Goal: Check status: Check status

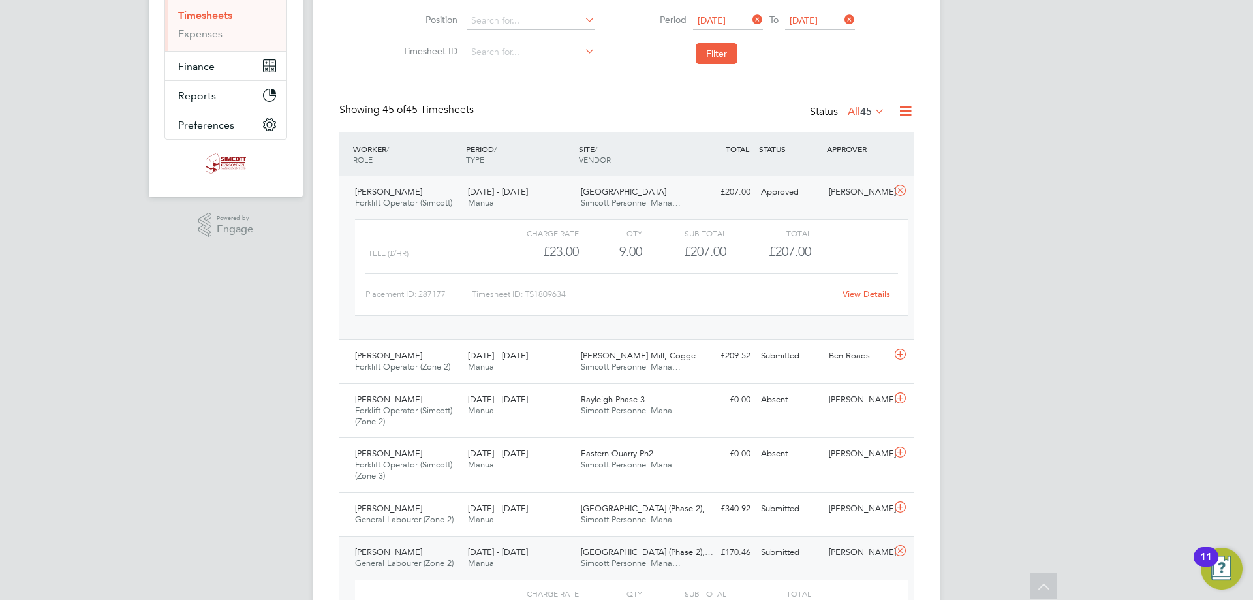
click at [556, 159] on div "PERIOD / TYPE" at bounding box center [519, 154] width 113 height 34
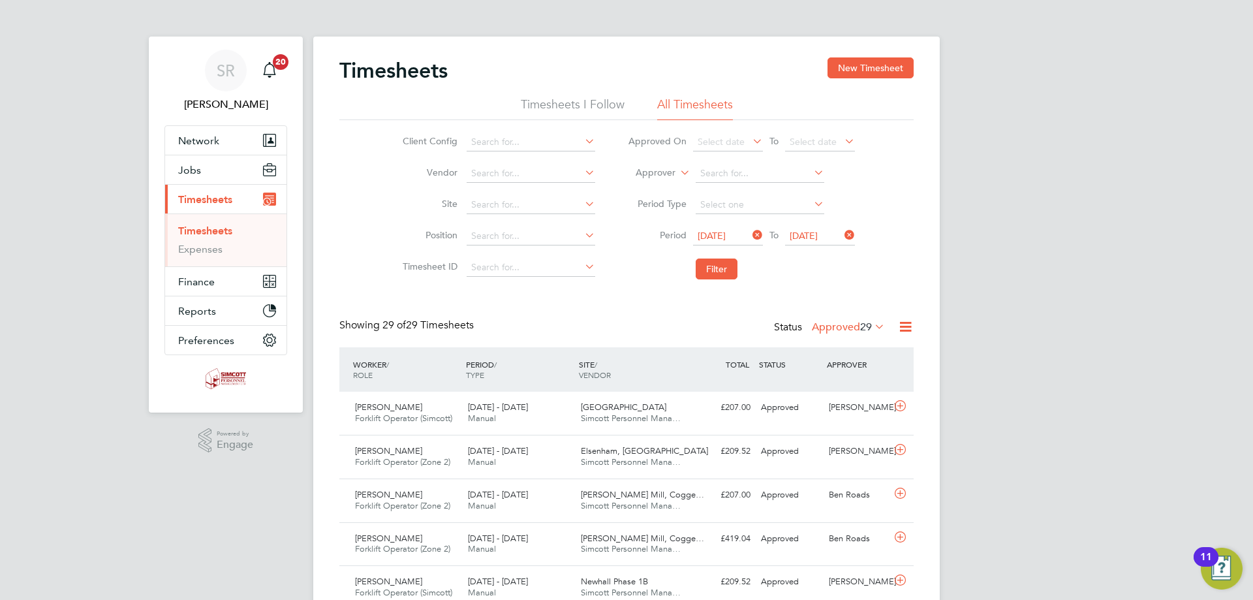
click at [837, 330] on label "Approved 29" at bounding box center [848, 326] width 73 height 13
click at [713, 234] on span "Select date" at bounding box center [720, 236] width 47 height 12
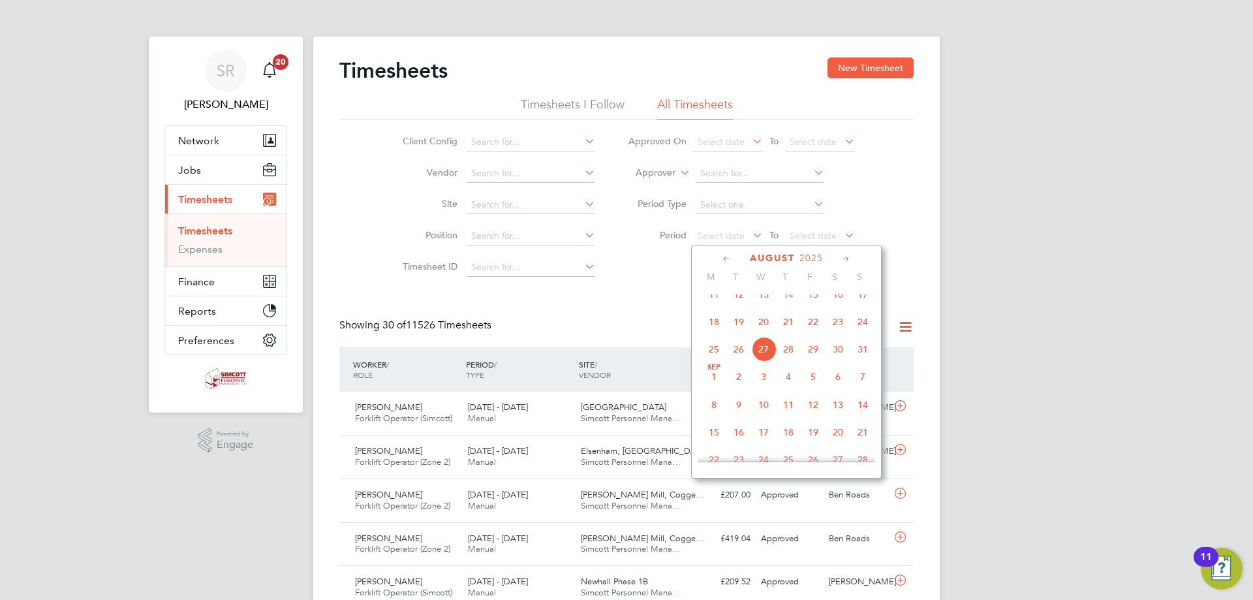
click at [721, 333] on span "18" at bounding box center [713, 321] width 25 height 25
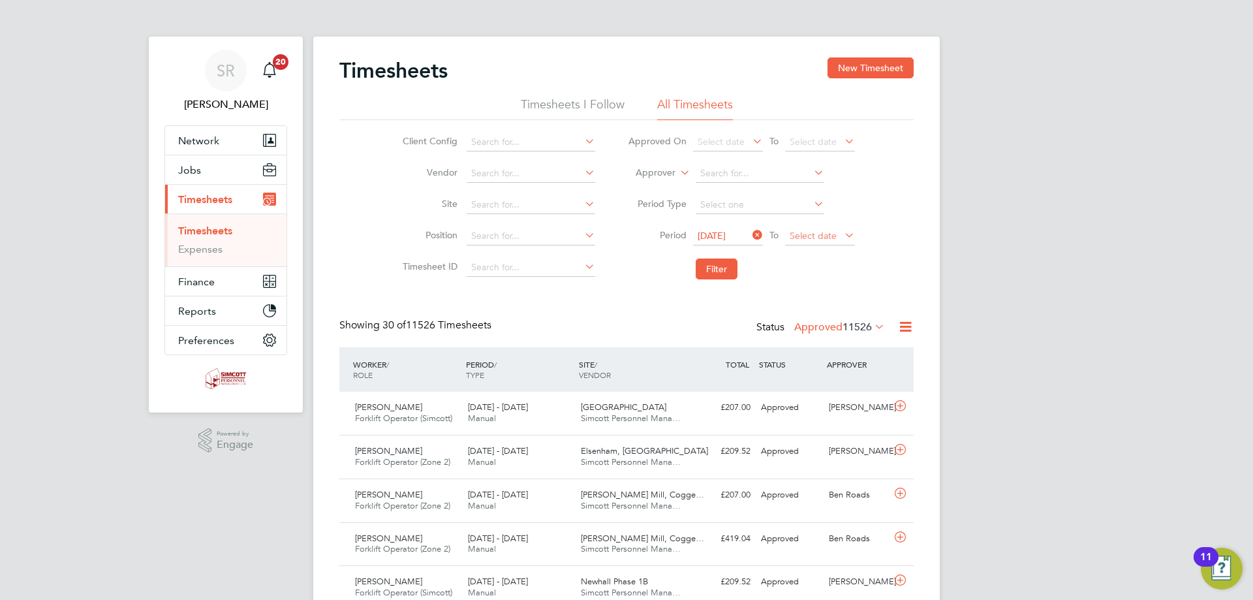
click at [812, 237] on span "Select date" at bounding box center [812, 236] width 47 height 12
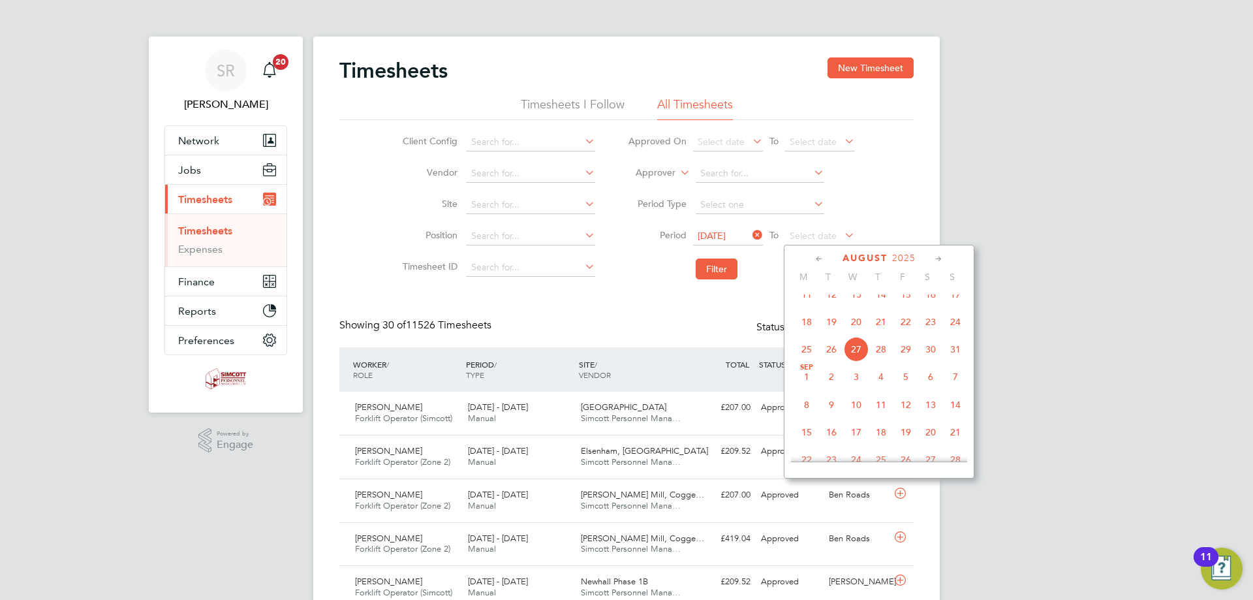
click at [952, 333] on span "24" at bounding box center [955, 321] width 25 height 25
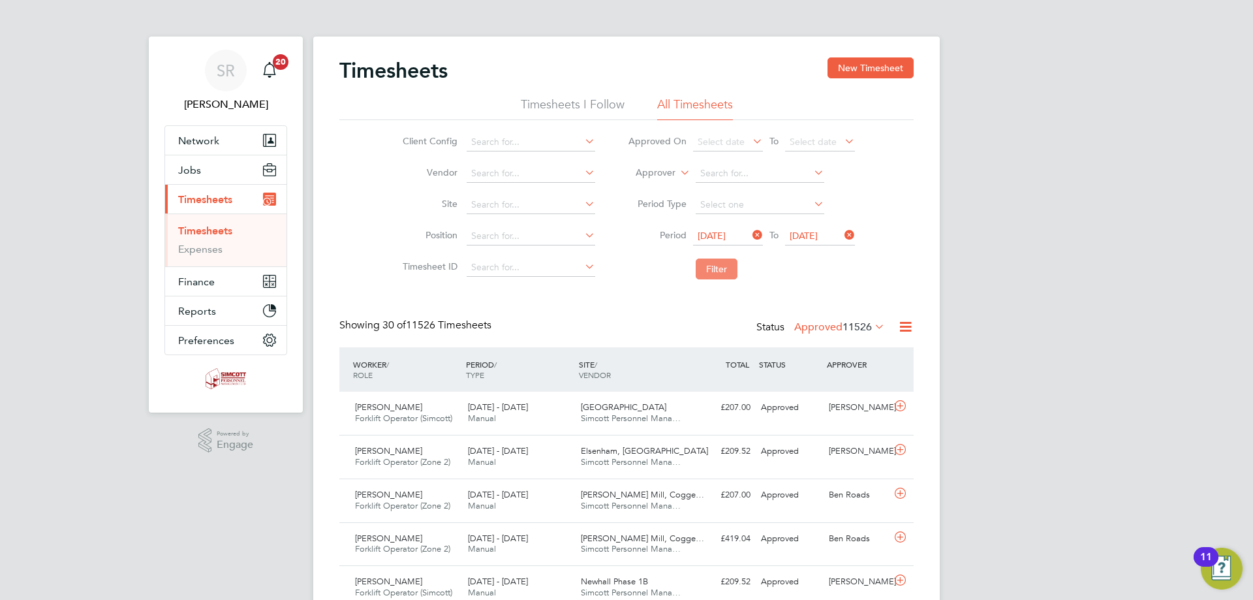
click at [708, 277] on button "Filter" at bounding box center [716, 268] width 42 height 21
click at [844, 322] on label "Approved 29" at bounding box center [848, 326] width 73 height 13
